Goal: Information Seeking & Learning: Check status

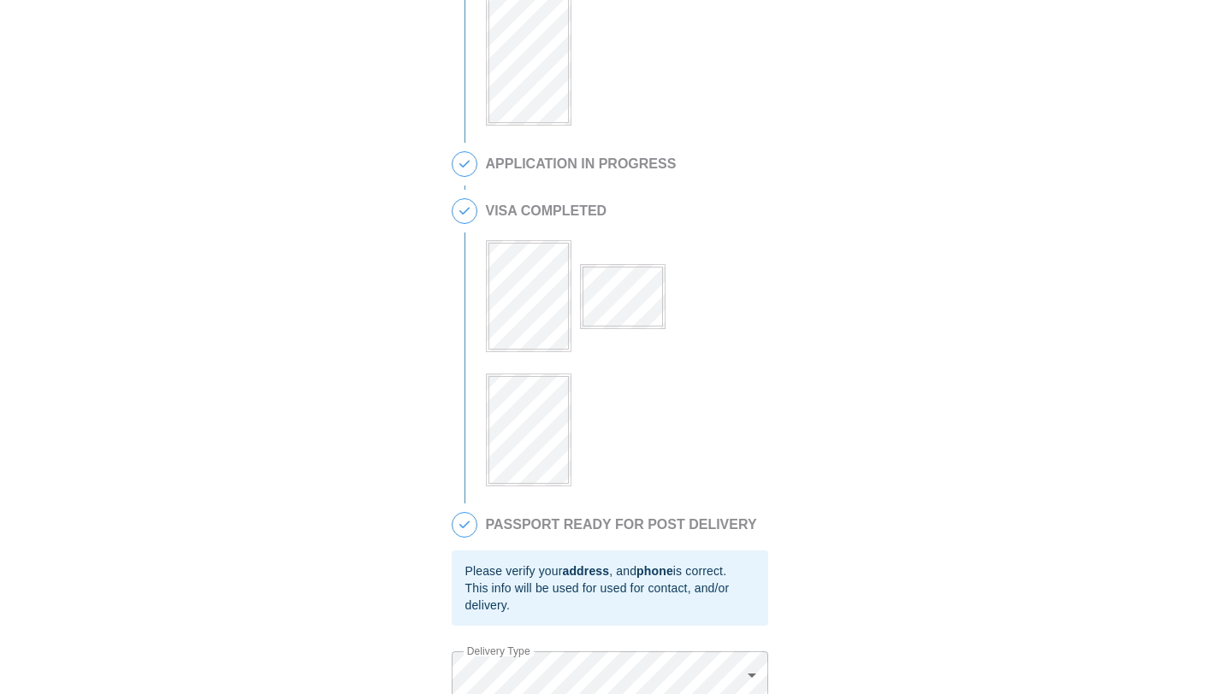
scroll to position [605, 0]
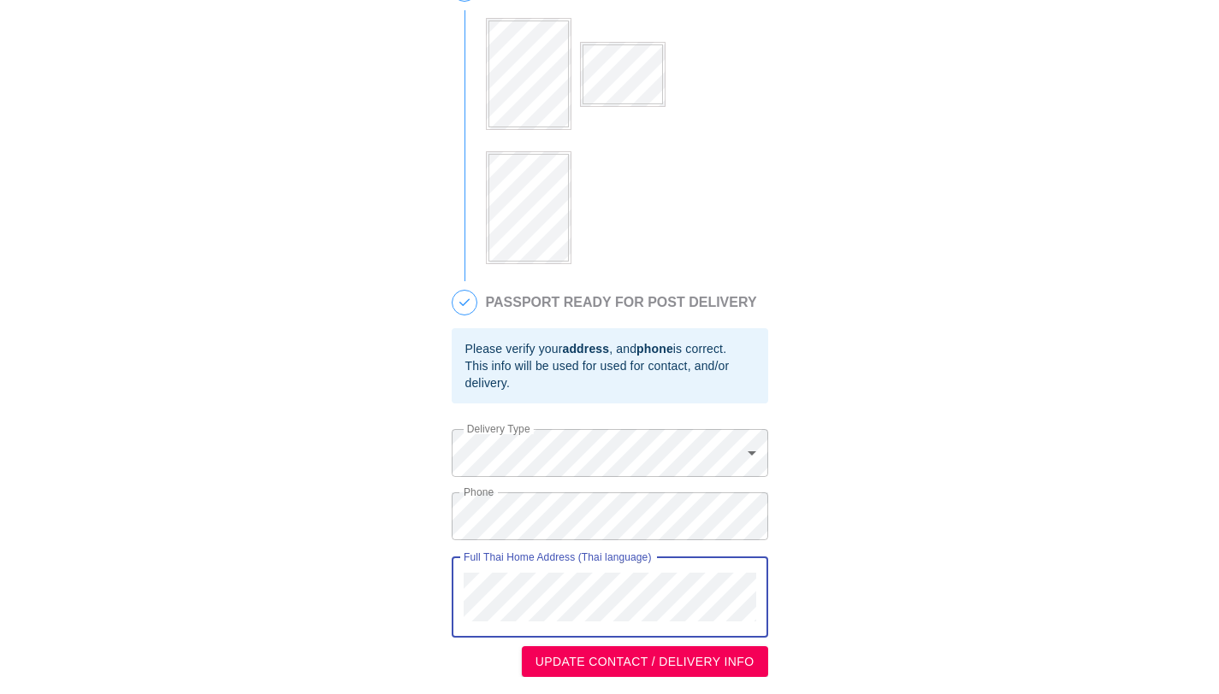
click at [457, 612] on div "Full Thai Home Address (Thai language)" at bounding box center [610, 598] width 316 height 80
click at [444, 581] on div "This is a secure link , and your information is safe . 1 PASSPORT RECEIVED [PER…" at bounding box center [609, 48] width 1185 height 1260
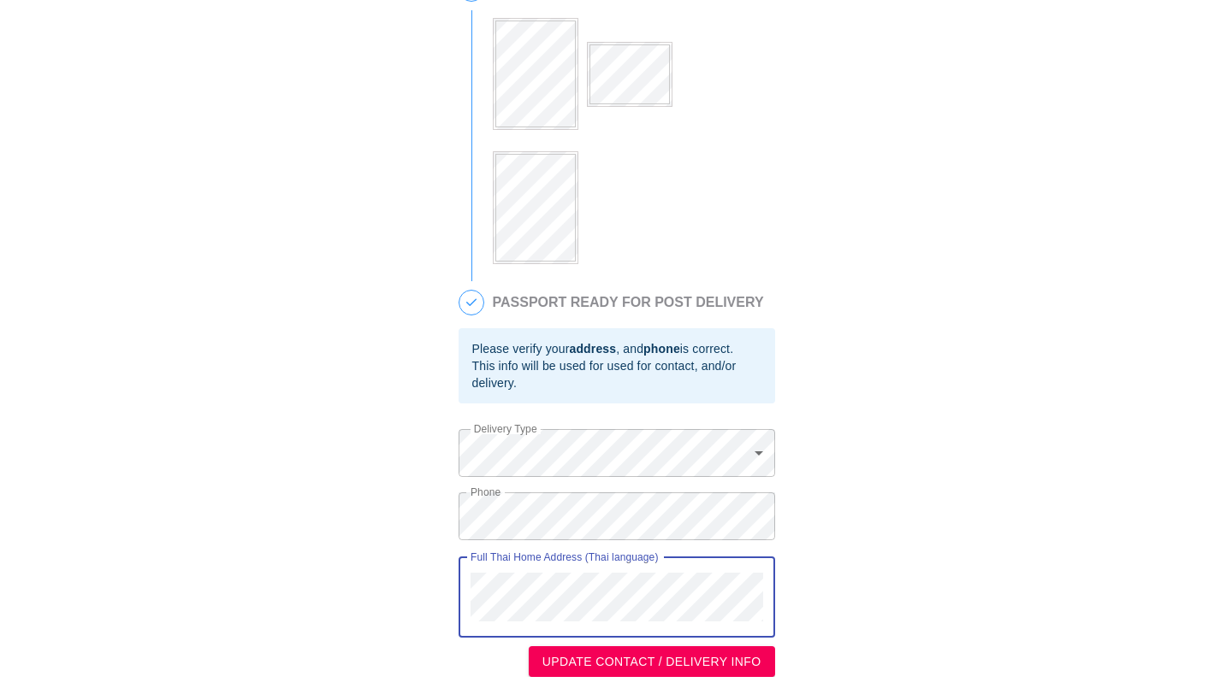
scroll to position [0, 0]
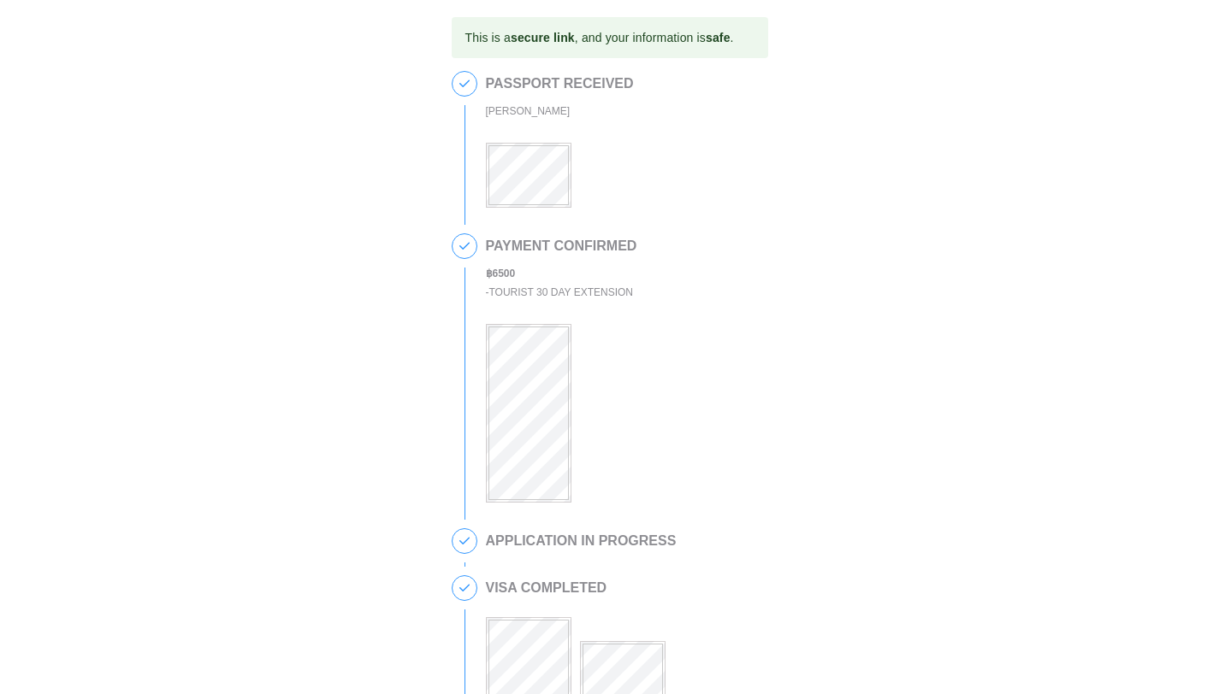
click at [517, 136] on div at bounding box center [560, 164] width 148 height 86
click at [517, 137] on div at bounding box center [560, 164] width 148 height 86
click at [581, 162] on div at bounding box center [560, 164] width 148 height 86
click at [471, 166] on div "1 PASSPORT RECEIVED [PERSON_NAME]" at bounding box center [610, 148] width 316 height 154
